Goal: Find specific page/section: Find specific page/section

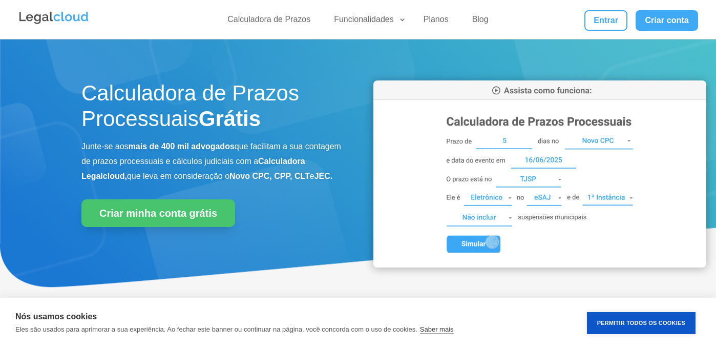
click at [397, 18] on link "Funcionalidades" at bounding box center [367, 21] width 78 height 15
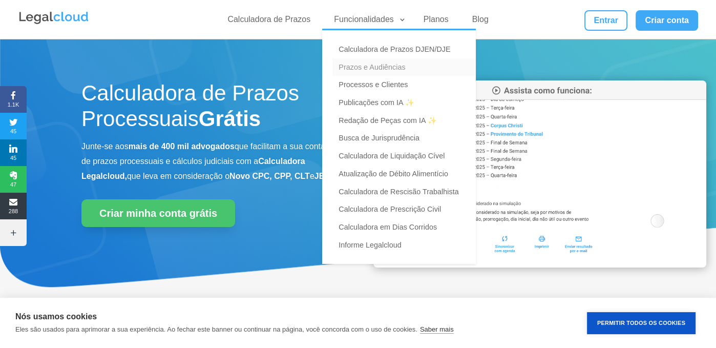
click at [395, 66] on link "Prazos e Audiências" at bounding box center [403, 67] width 143 height 18
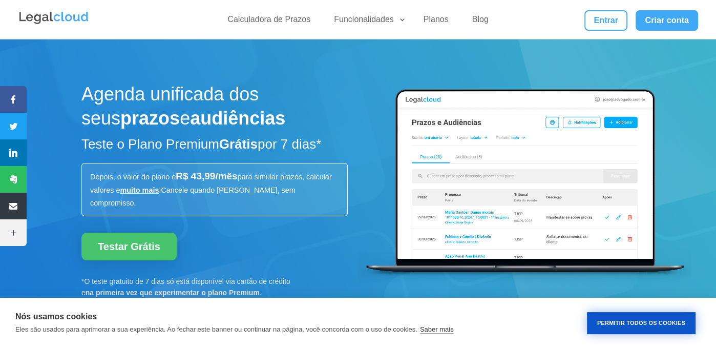
click at [647, 320] on button "Permitir Todos os Cookies" at bounding box center [641, 323] width 109 height 22
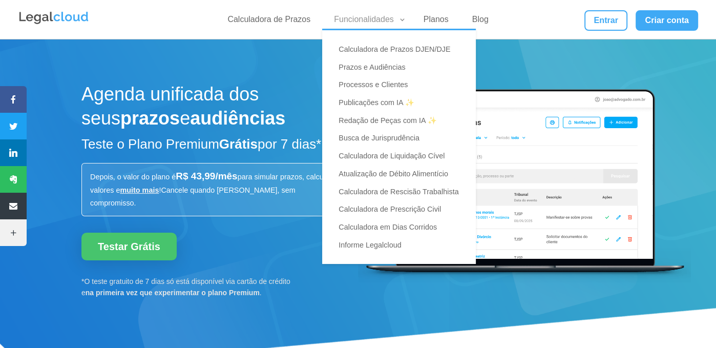
click at [359, 18] on link "Funcionalidades" at bounding box center [367, 21] width 78 height 15
click at [383, 102] on link "Publicações com IA ✨" at bounding box center [403, 103] width 143 height 18
